Goal: Find specific page/section: Find specific page/section

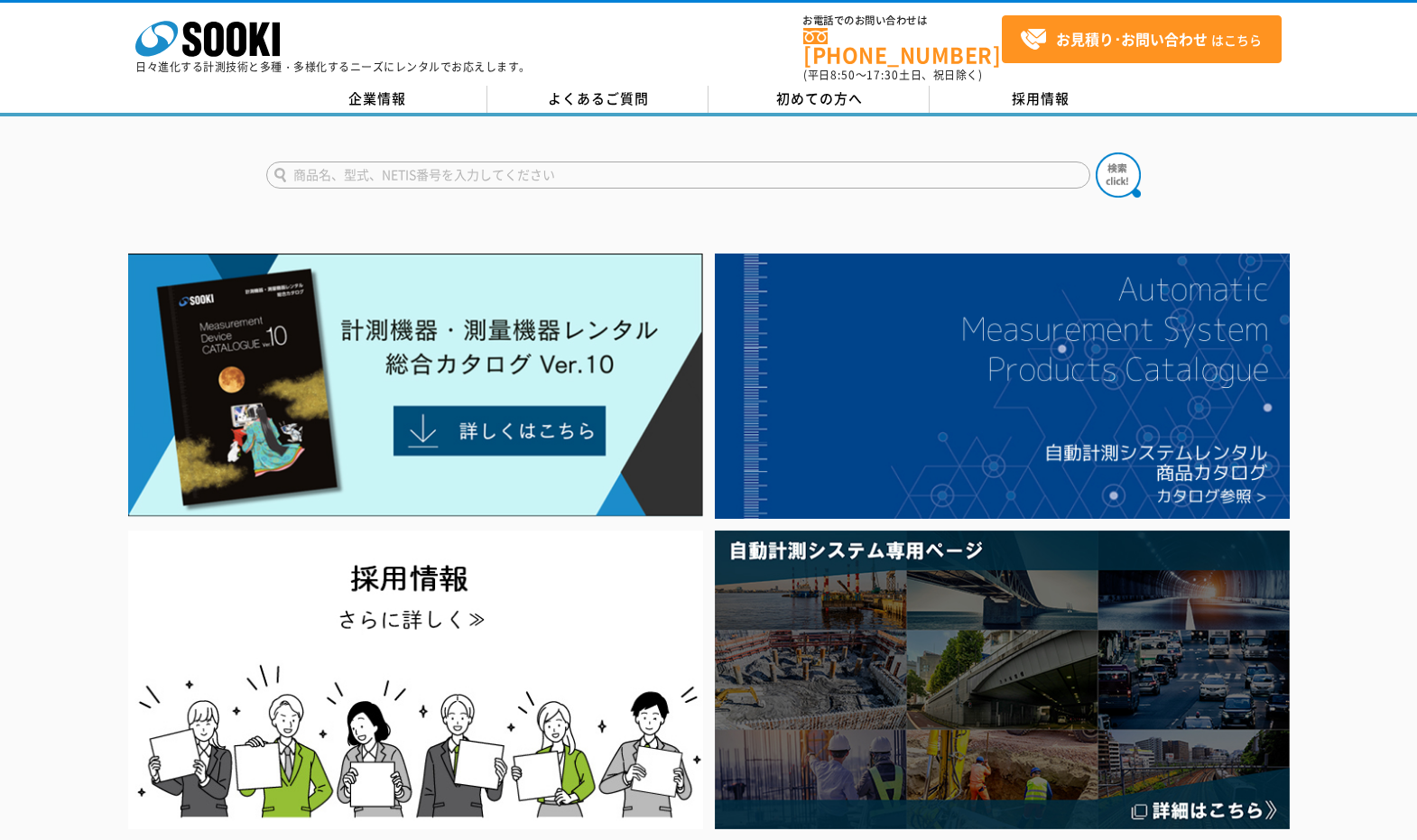
click at [433, 162] on input "text" at bounding box center [678, 175] width 824 height 27
type input "t"
type input "チル"
click at [1095, 152] on button at bounding box center [1118, 175] width 45 height 45
